Goal: Information Seeking & Learning: Learn about a topic

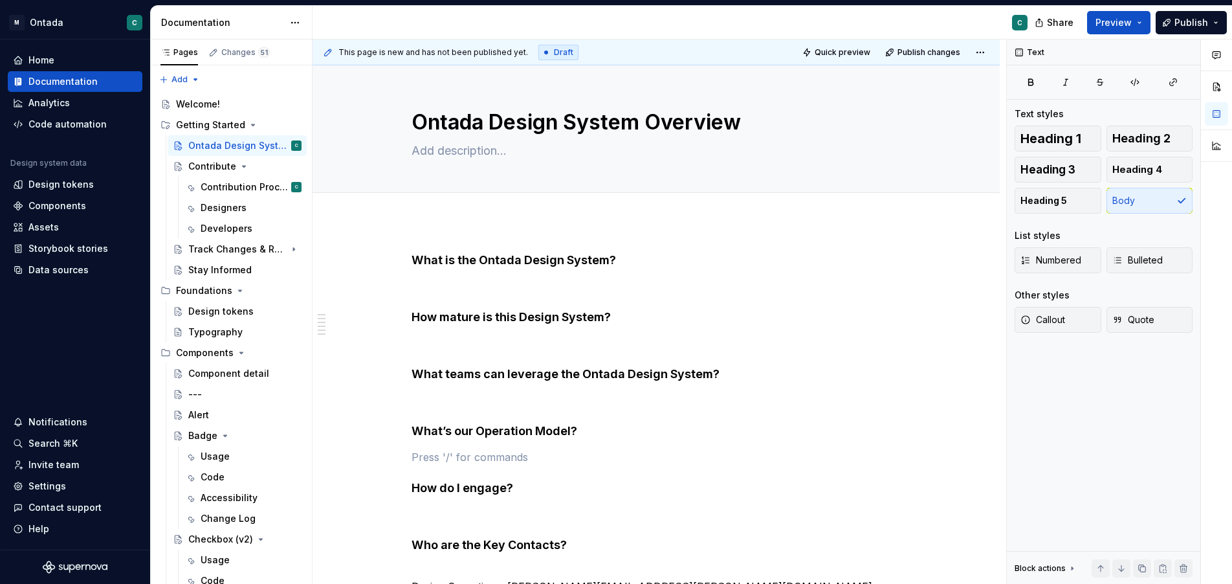
scroll to position [98, 0]
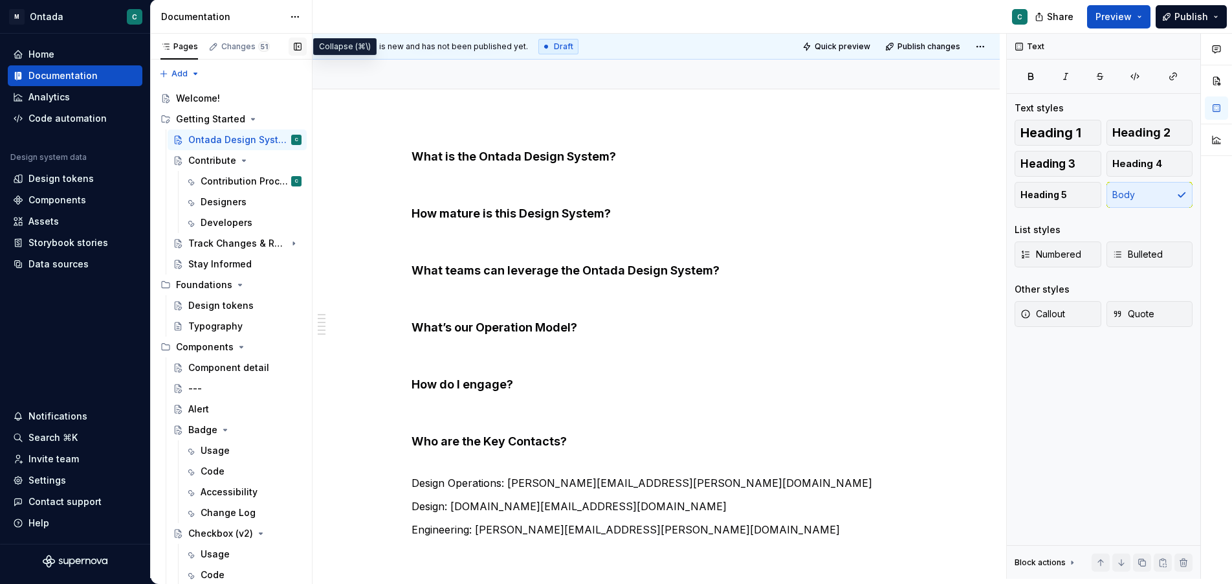
type textarea "*"
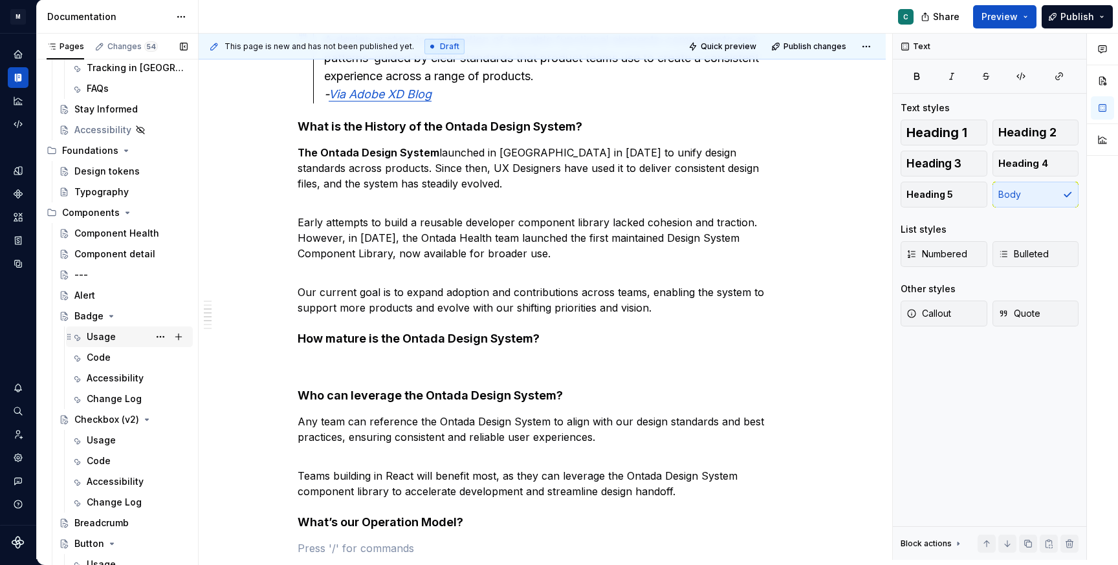
scroll to position [159, 0]
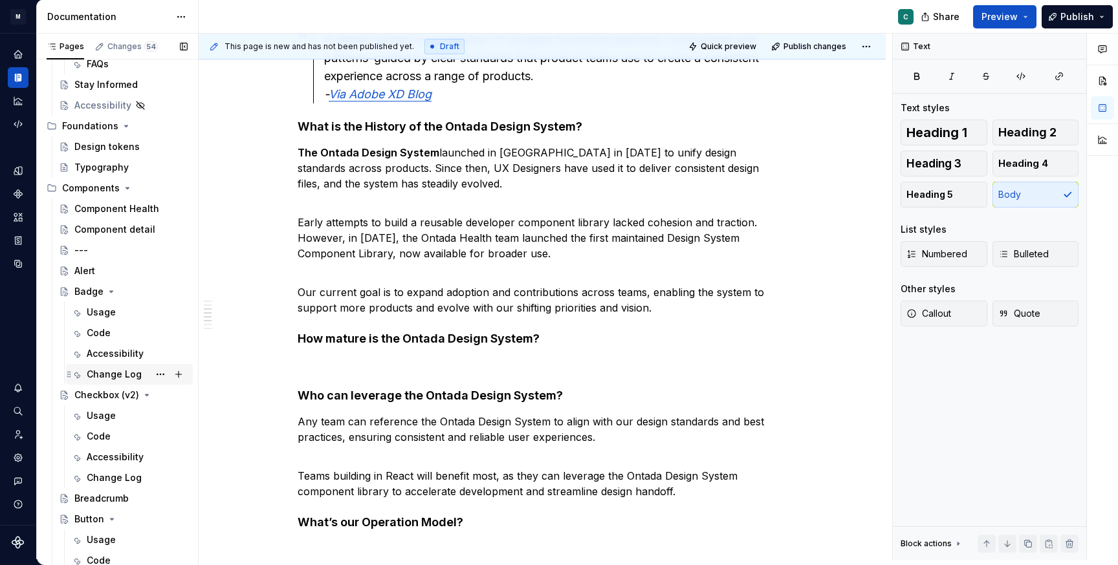
click at [111, 371] on div "Change Log" at bounding box center [114, 374] width 55 height 13
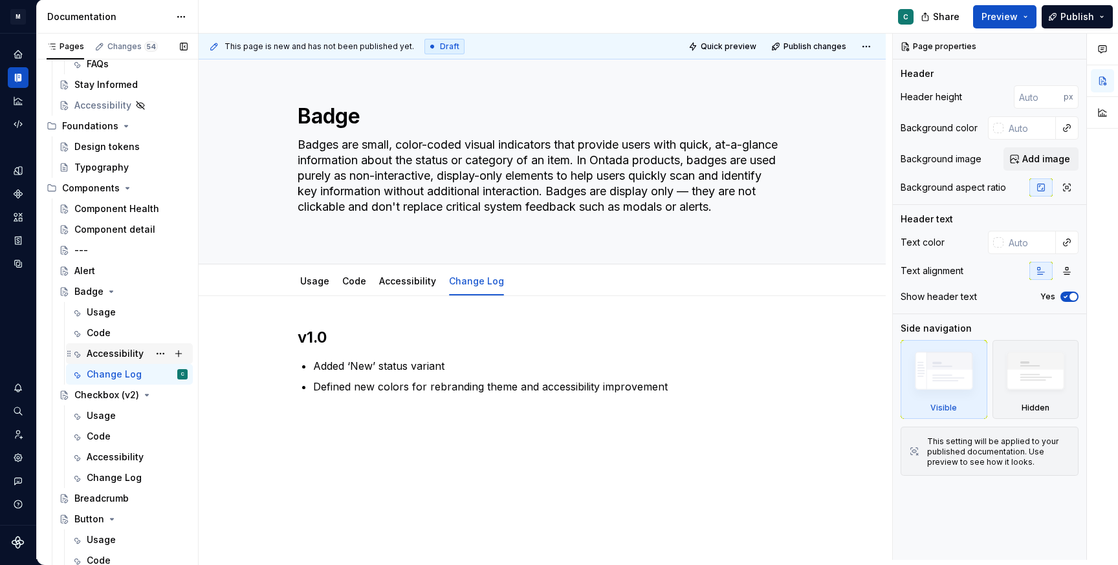
click at [96, 356] on div "Accessibility" at bounding box center [115, 353] width 57 height 13
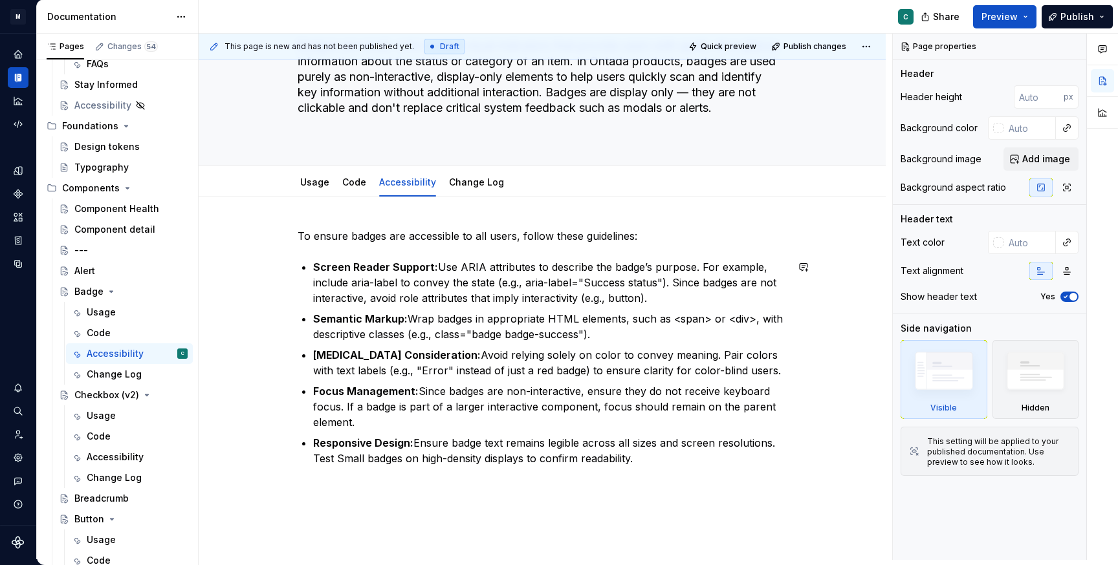
scroll to position [100, 0]
click at [110, 338] on div "Code" at bounding box center [137, 333] width 101 height 18
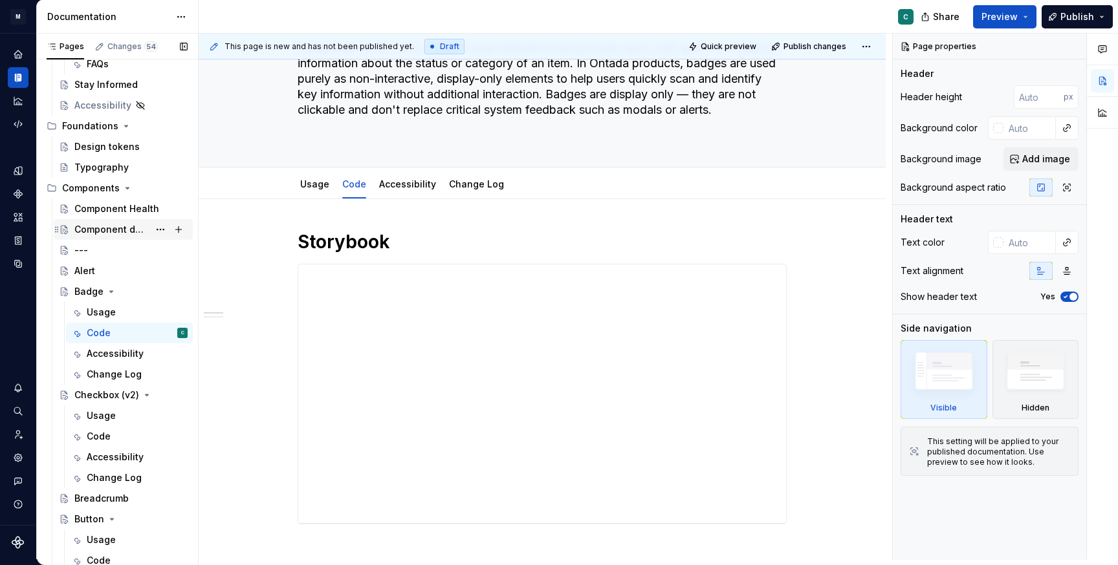
scroll to position [154, 0]
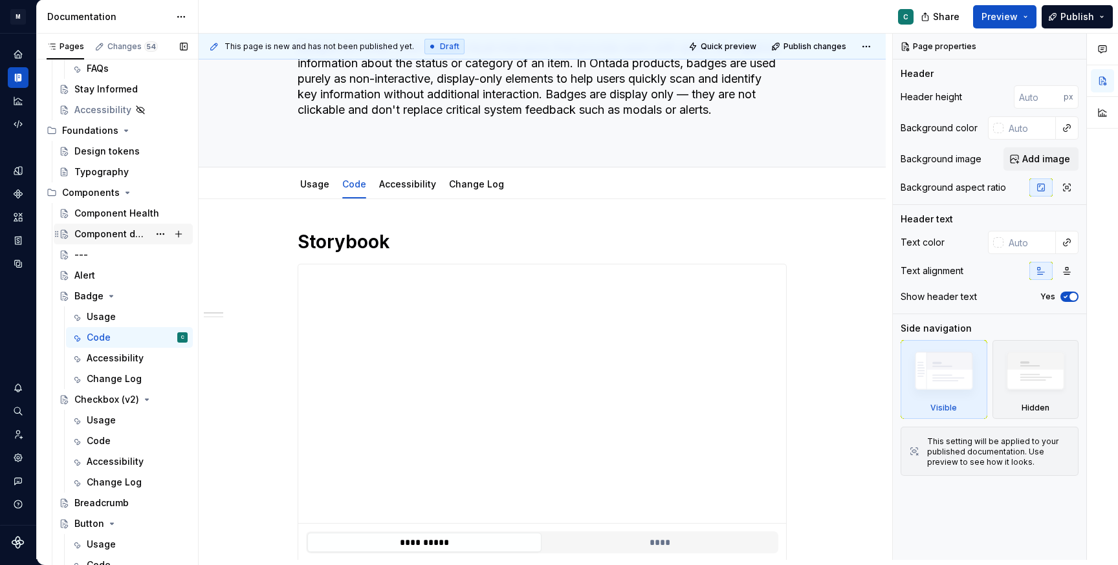
click at [107, 232] on div "Component detail" at bounding box center [111, 234] width 74 height 13
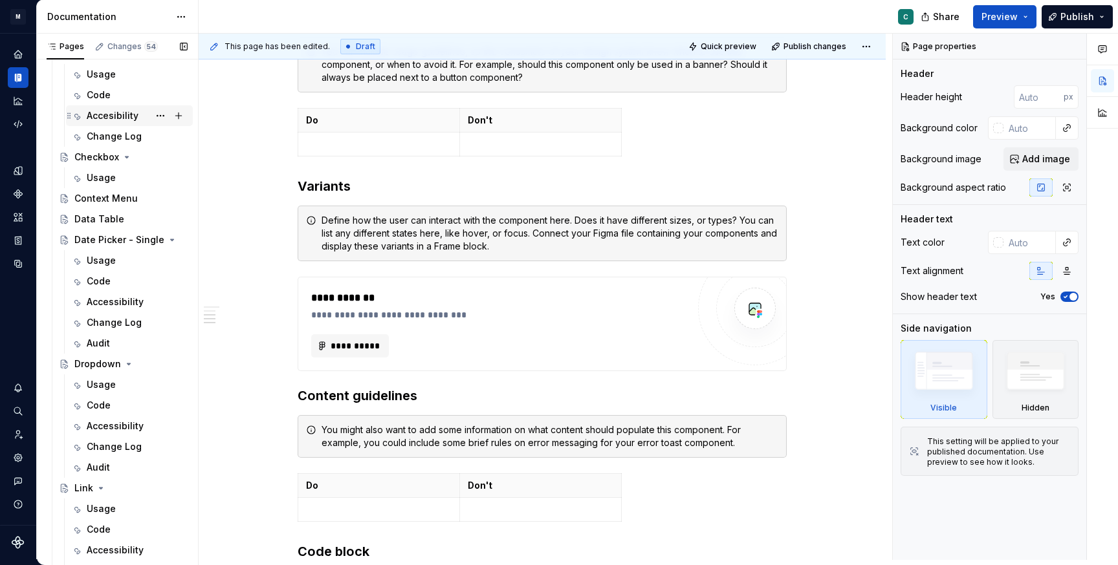
scroll to position [654, 0]
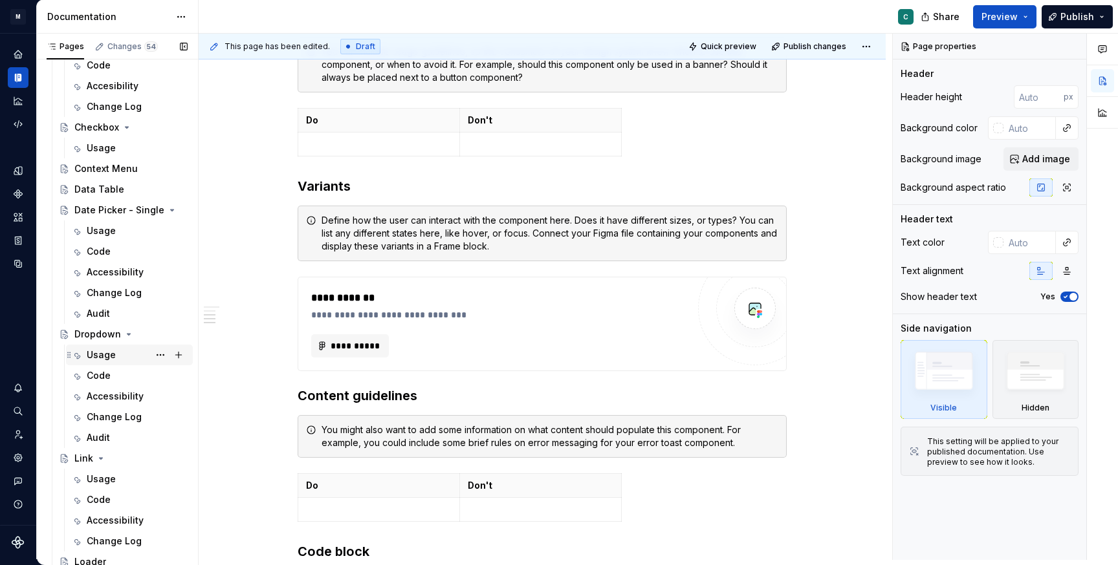
click at [95, 357] on div "Usage" at bounding box center [101, 355] width 29 height 13
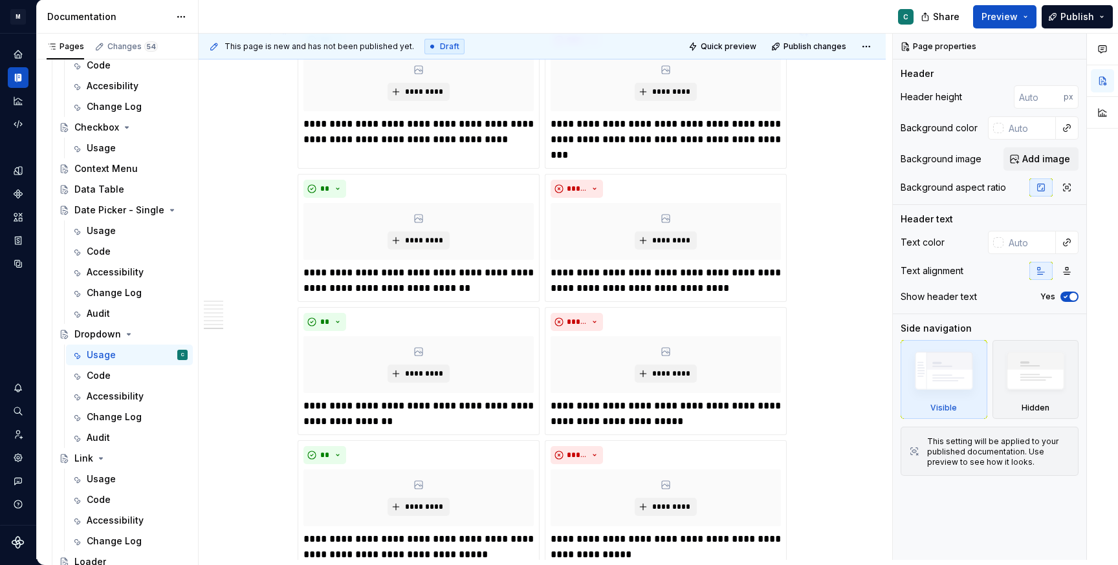
scroll to position [3575, 0]
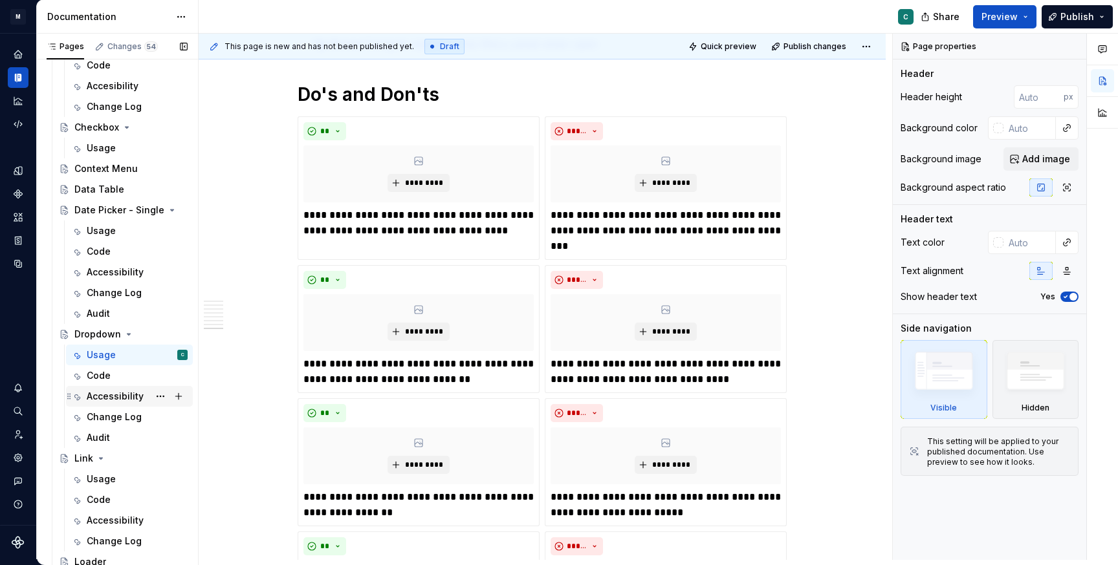
click at [110, 403] on div "Accessibility" at bounding box center [137, 397] width 101 height 18
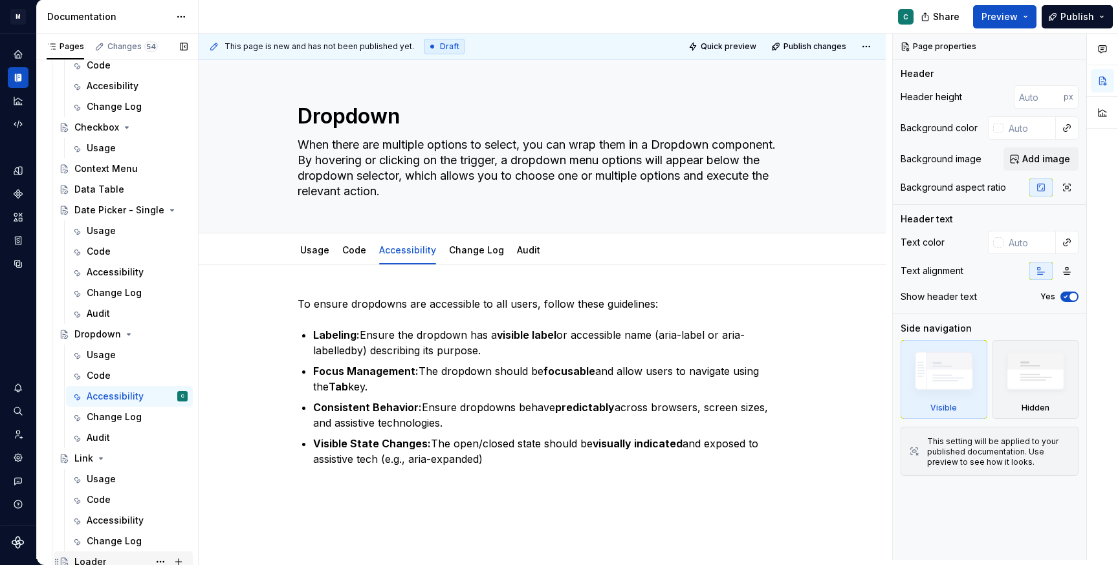
type textarea "*"
